Goal: Task Accomplishment & Management: Manage account settings

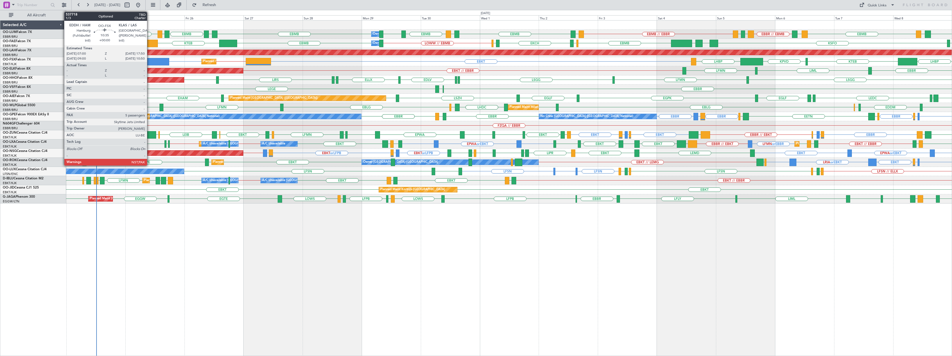
click at [150, 59] on div at bounding box center [155, 61] width 27 height 7
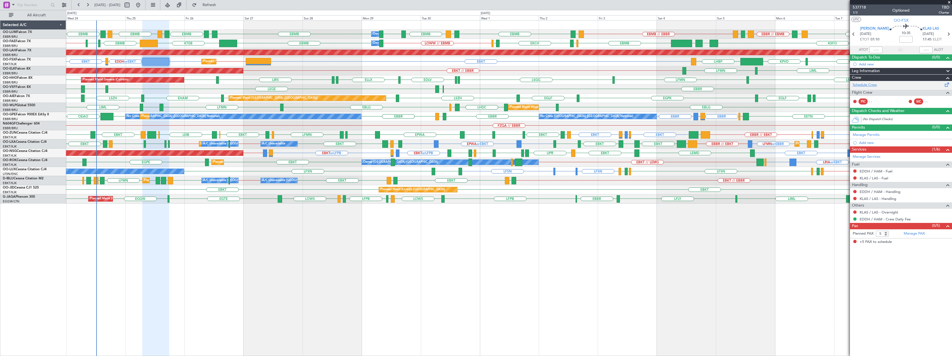
click at [530, 84] on link "Schedule Crew" at bounding box center [865, 85] width 24 height 6
click at [530, 8] on span "537718" at bounding box center [859, 7] width 13 height 6
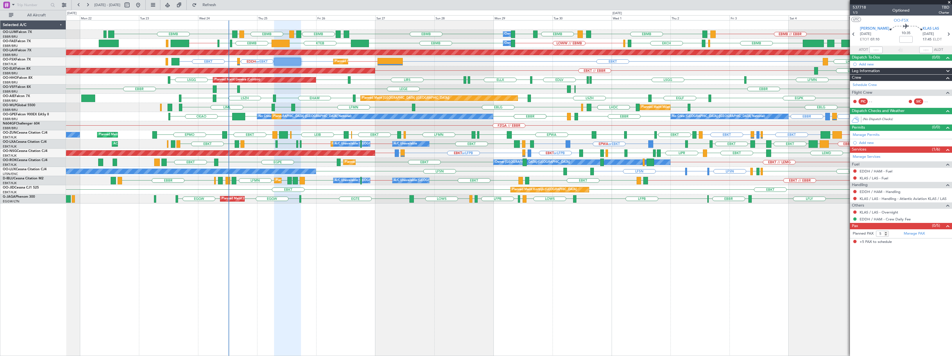
click at [399, 73] on div "EBMB LEMD EBMB LOWW EBMB EBMB [GEOGRAPHIC_DATA] EBMB EPRZ EBMB EPRZ EBMB EBBR /…" at bounding box center [509, 112] width 886 height 183
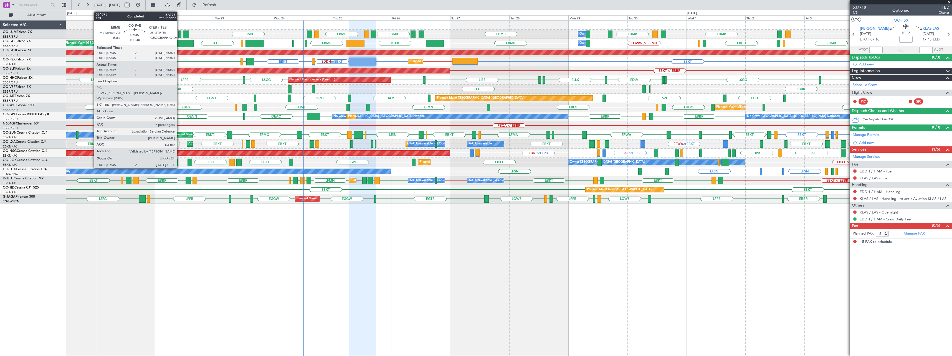
click at [180, 44] on div at bounding box center [184, 43] width 20 height 7
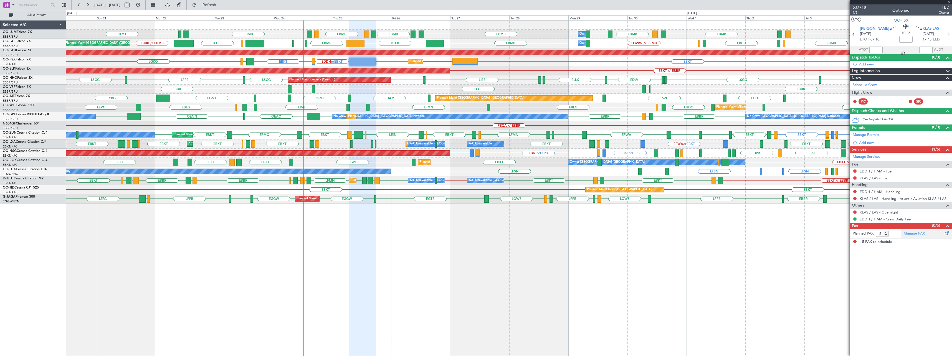
type input "+00:40"
type input "07:59"
type input "15:43"
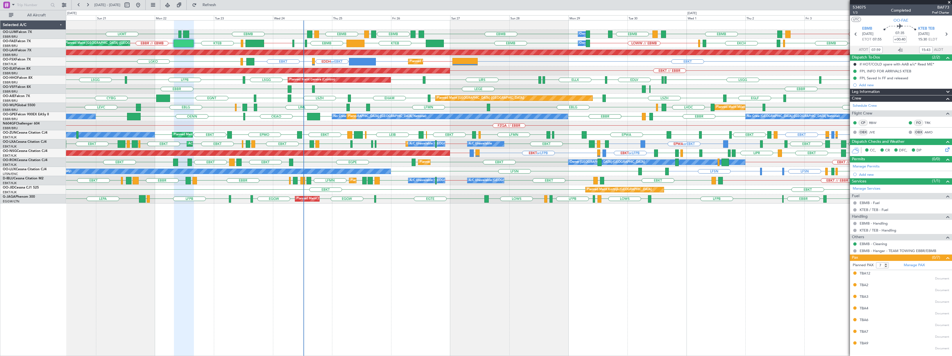
click at [530, 1] on span at bounding box center [950, 2] width 6 height 5
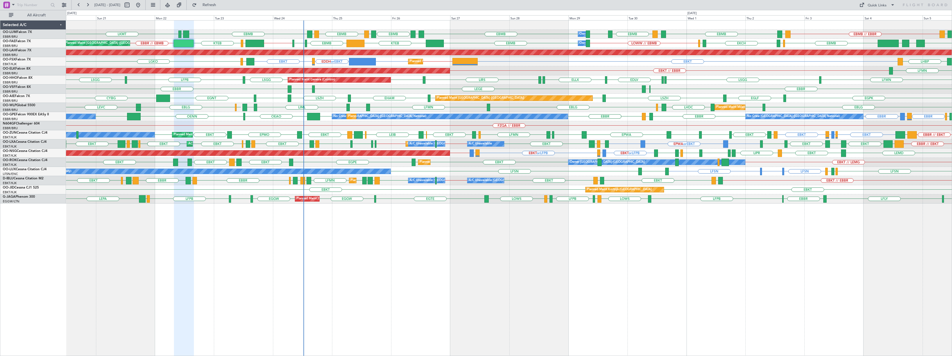
type input "0"
